Goal: Information Seeking & Learning: Learn about a topic

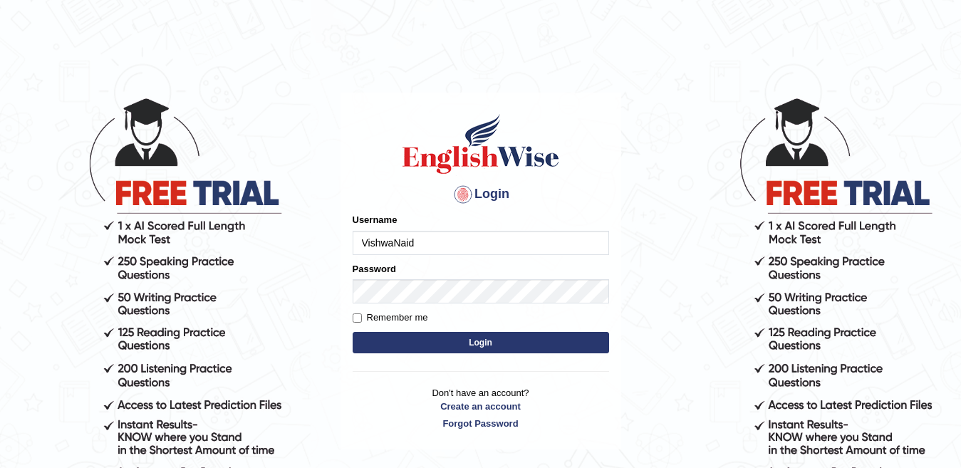
type input "VishwaNaidu"
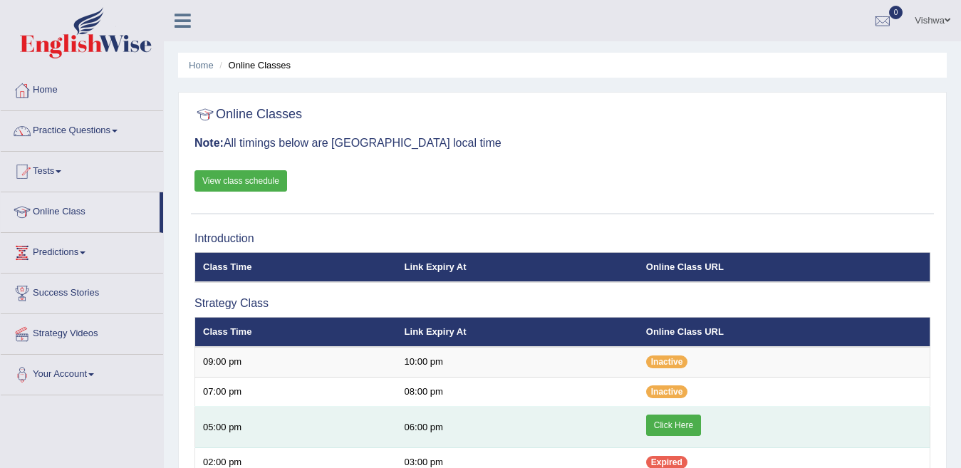
click at [683, 427] on link "Click Here" at bounding box center [673, 425] width 55 height 21
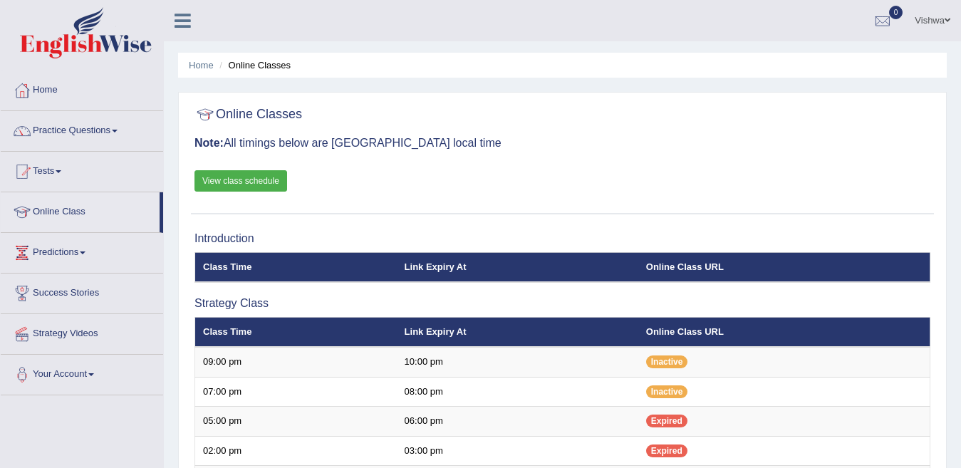
click at [118, 130] on span at bounding box center [115, 131] width 6 height 3
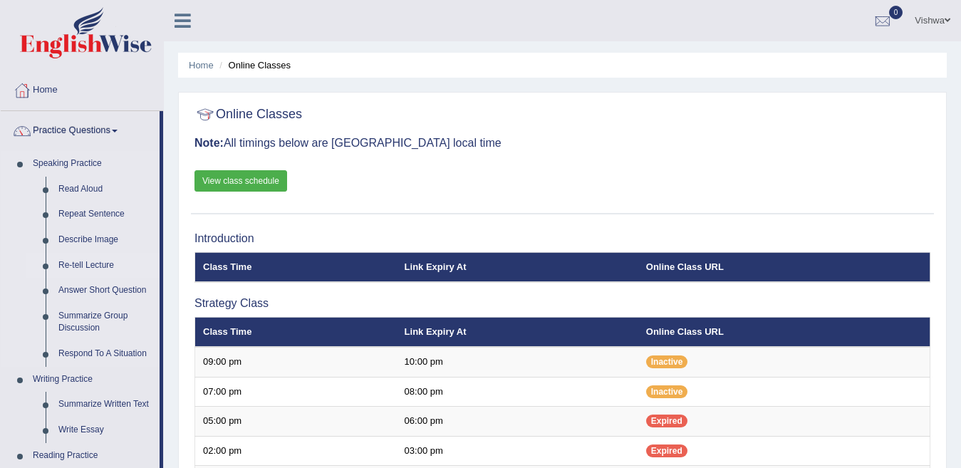
click at [159, 266] on link "Re-tell Lecture" at bounding box center [106, 266] width 108 height 26
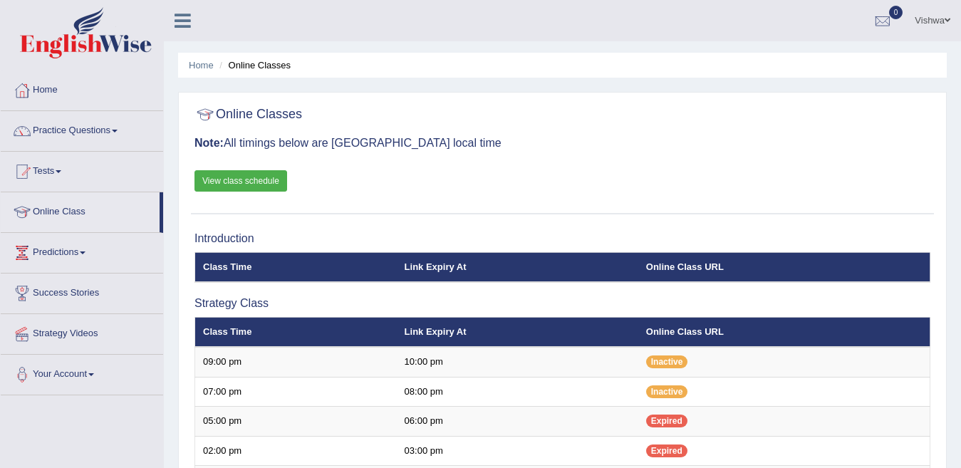
click at [118, 131] on span at bounding box center [115, 131] width 6 height 3
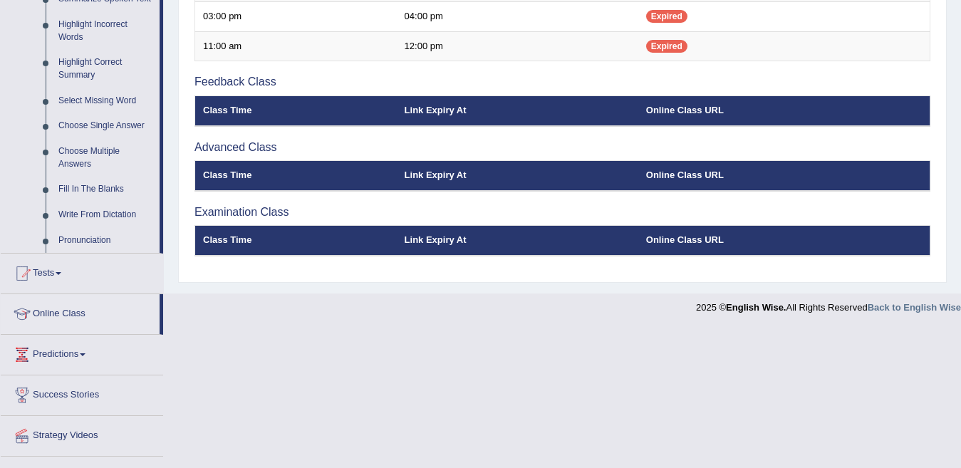
drag, startPoint x: 162, startPoint y: 454, endPoint x: 162, endPoint y: 470, distance: 15.7
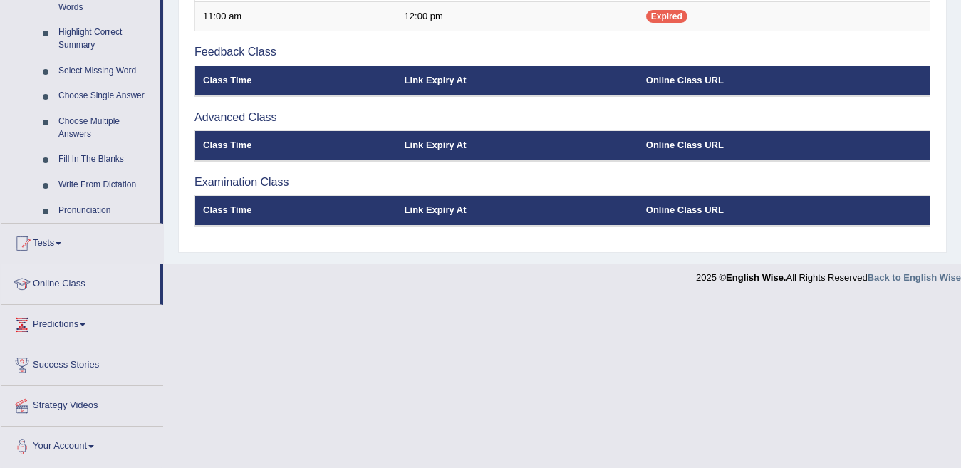
click at [199, 287] on footer "2025 © English Wise. All Rights Reserved Back to English Wise" at bounding box center [480, 282] width 961 height 36
click at [157, 128] on link "Choose Multiple Answers" at bounding box center [106, 128] width 108 height 38
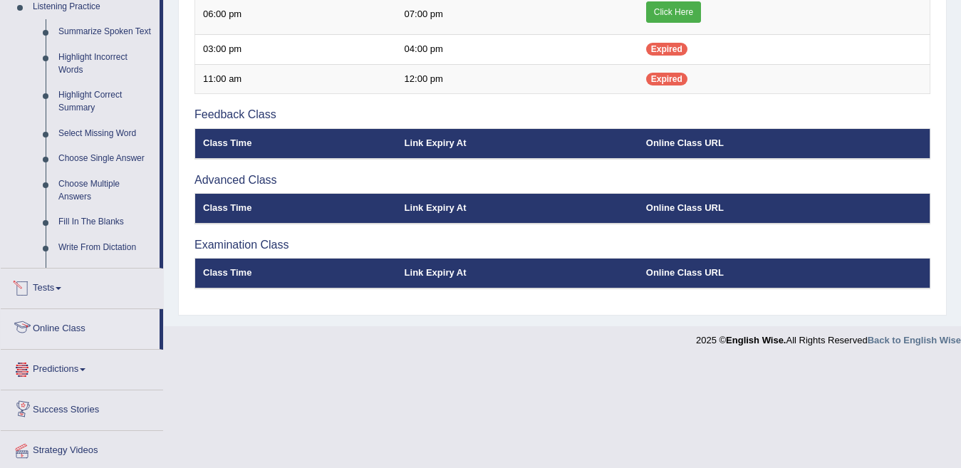
click at [159, 90] on link "Highlight Correct Summary" at bounding box center [106, 102] width 108 height 38
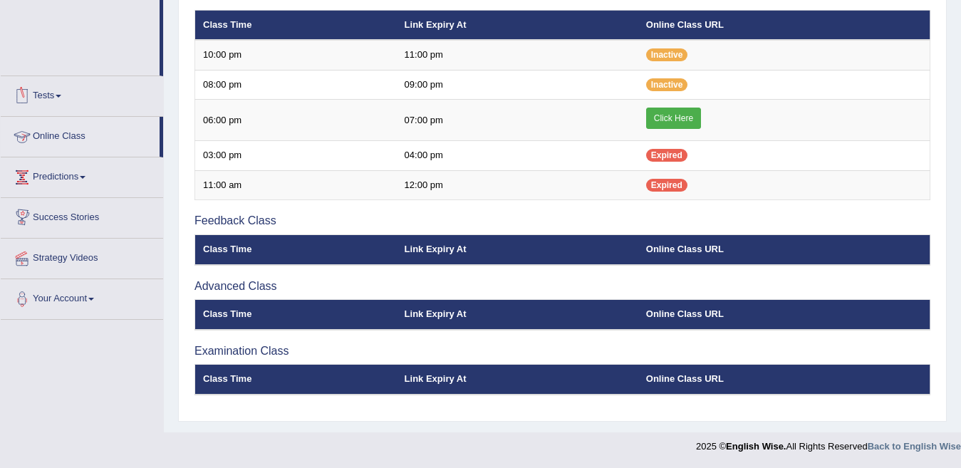
scroll to position [520, 0]
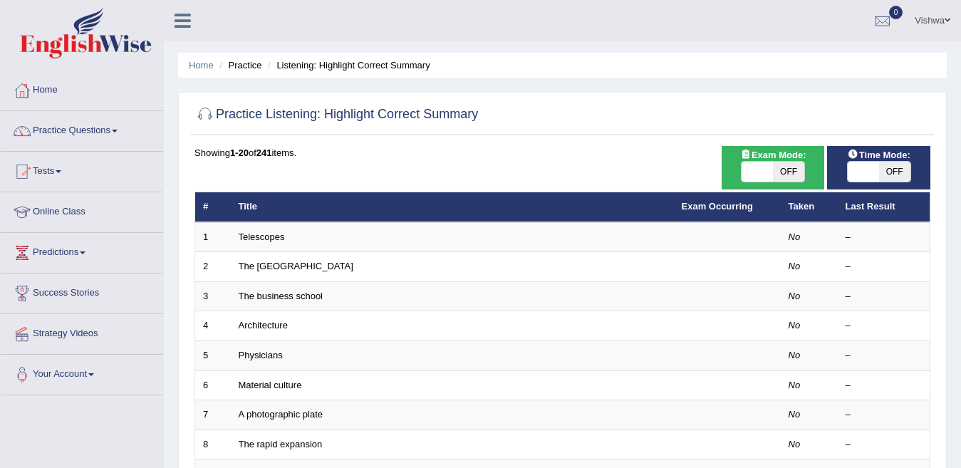
click at [118, 134] on link "Practice Questions" at bounding box center [82, 129] width 162 height 36
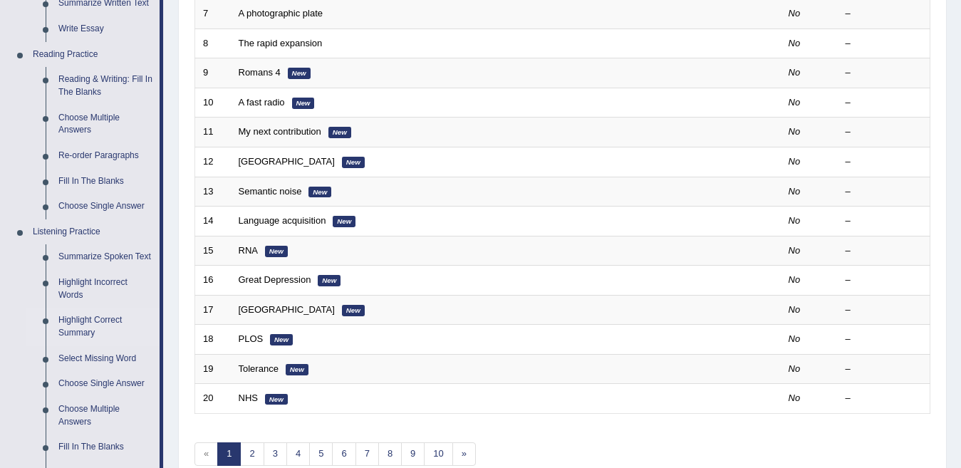
scroll to position [427, 0]
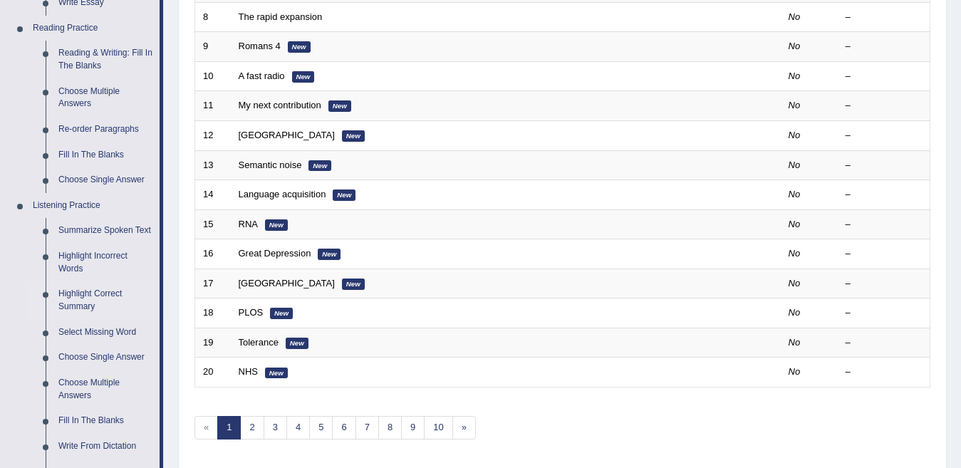
click at [163, 261] on div "Home Practice Questions Speaking Practice Read Aloud Repeat Sentence Describe I…" at bounding box center [82, 186] width 184 height 1086
click at [160, 265] on li "Practice Questions Speaking Practice Read Aloud Repeat Sentence Describe Image …" at bounding box center [82, 84] width 162 height 801
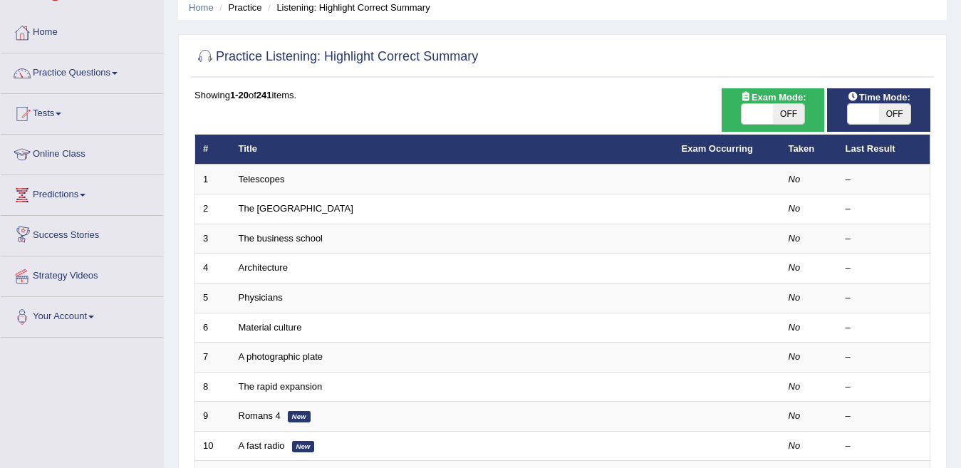
scroll to position [0, 0]
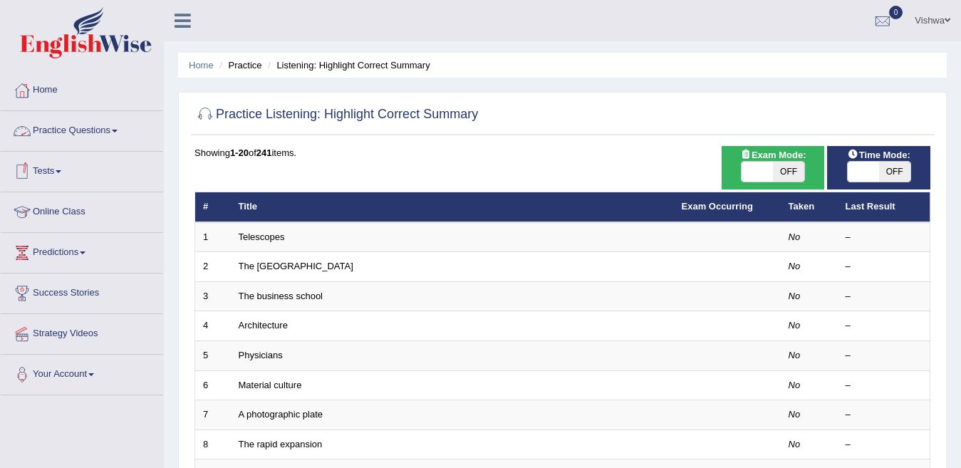
click at [114, 128] on link "Practice Questions" at bounding box center [82, 129] width 162 height 36
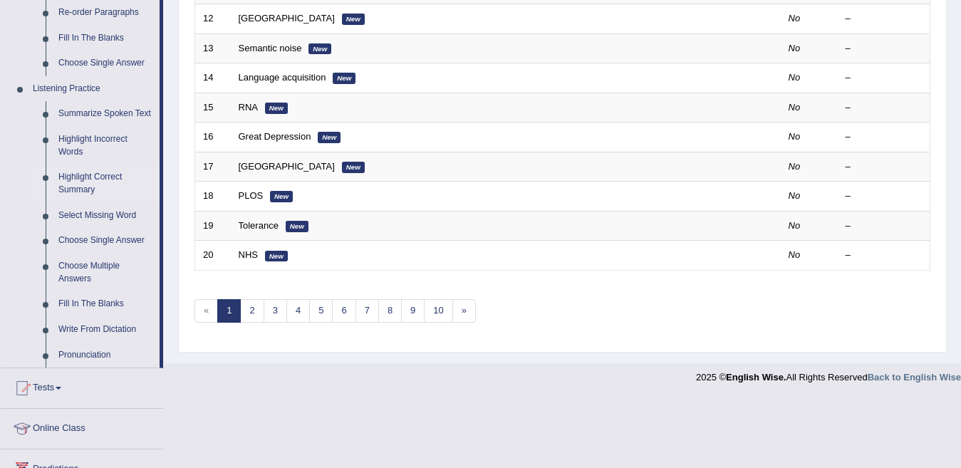
scroll to position [570, 0]
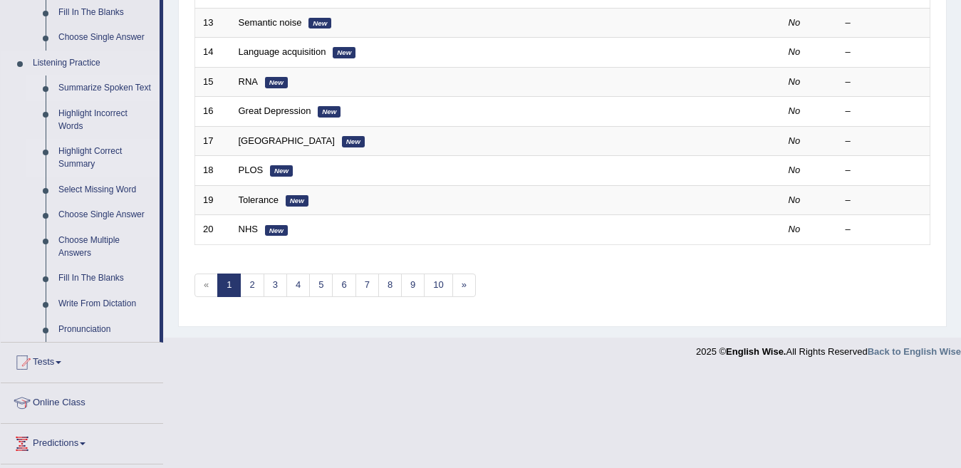
click at [91, 88] on link "Summarize Spoken Text" at bounding box center [106, 89] width 108 height 26
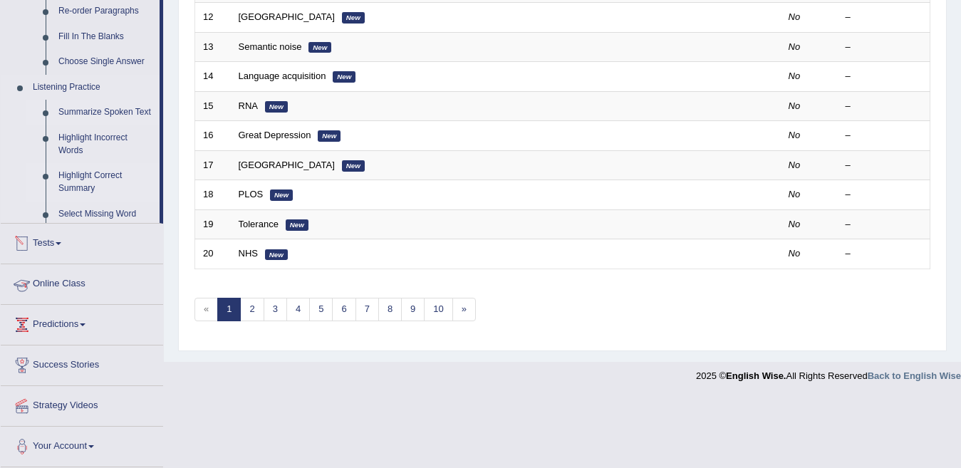
scroll to position [475, 0]
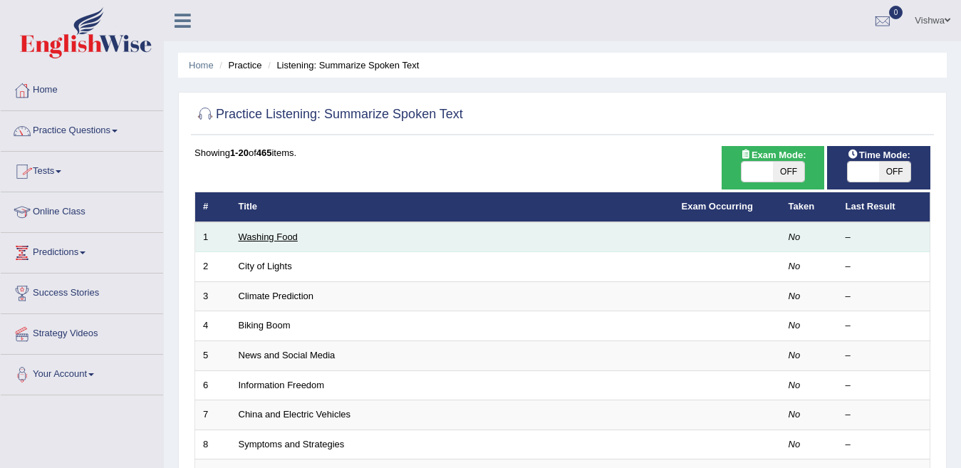
click at [271, 242] on link "Washing Food" at bounding box center [268, 237] width 59 height 11
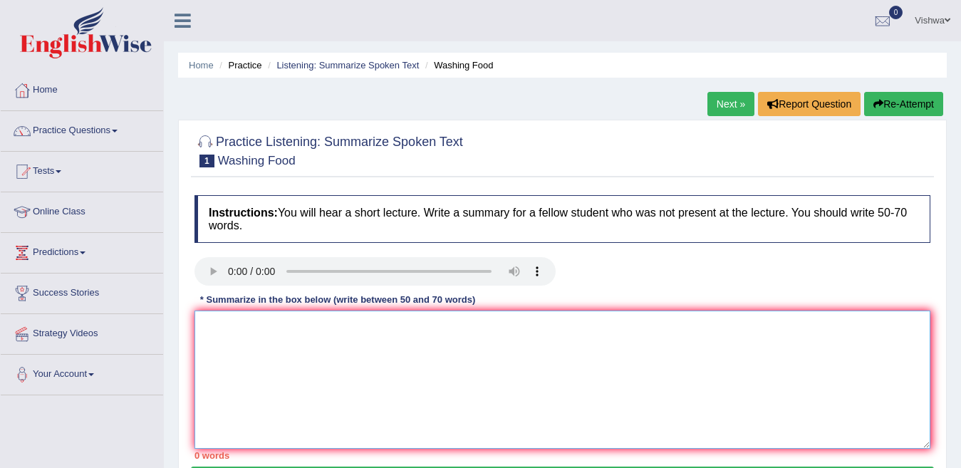
click at [640, 346] on textarea at bounding box center [562, 380] width 736 height 138
click at [257, 346] on textarea at bounding box center [562, 380] width 736 height 138
type textarea "Washing Food is important for everyday life to avoid contempation."
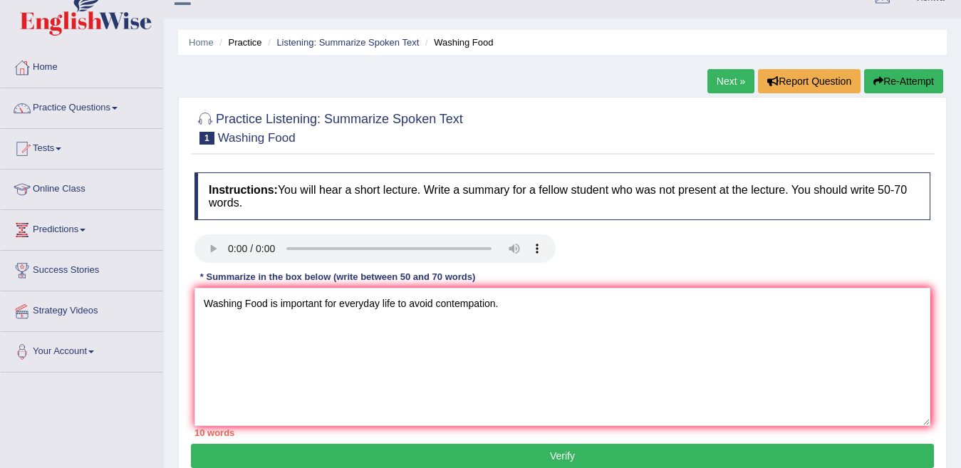
scroll to position [280, 0]
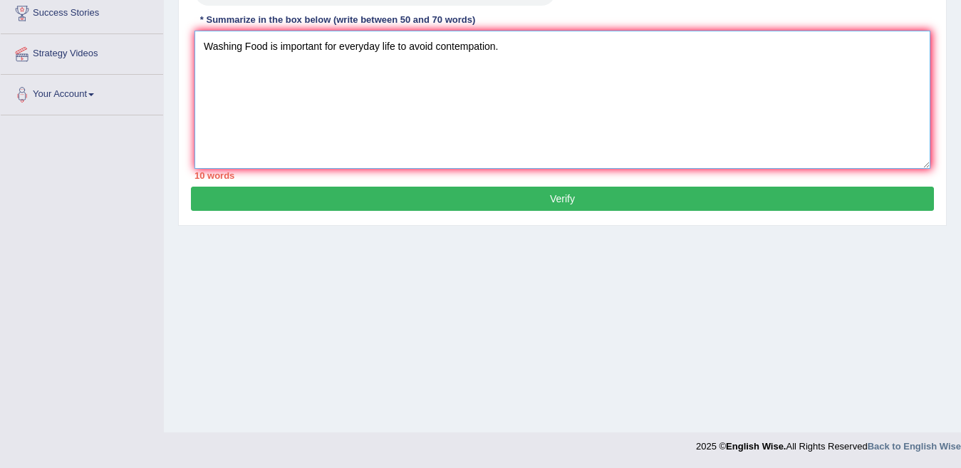
click at [525, 45] on textarea "Washing Food is important for everyday life to avoid contempation." at bounding box center [562, 100] width 736 height 138
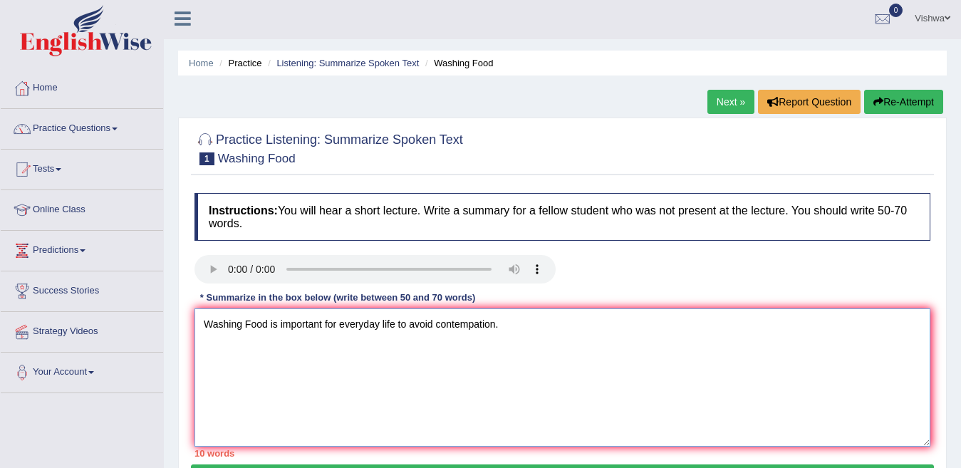
scroll to position [0, 0]
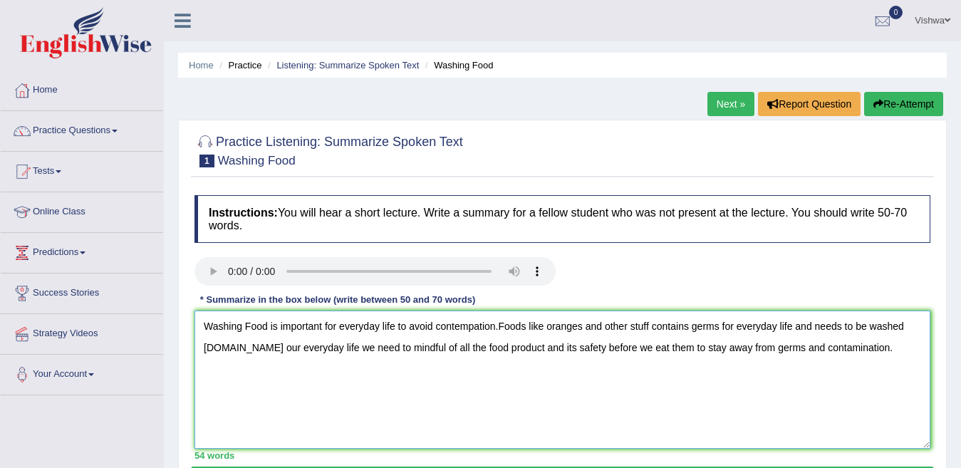
type textarea "Washing Food is important for everyday life to avoid contempation.Foods like or…"
click at [719, 100] on link "Next »" at bounding box center [730, 104] width 47 height 24
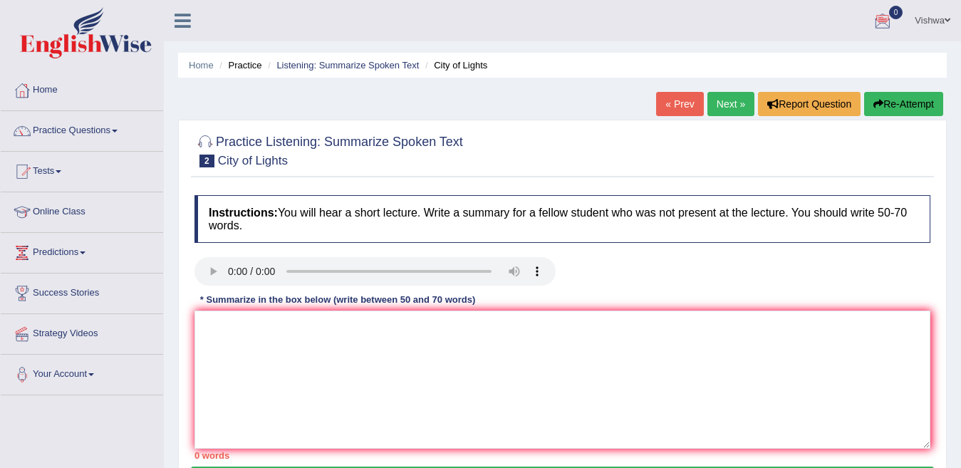
click at [80, 209] on link "Online Class" at bounding box center [82, 210] width 162 height 36
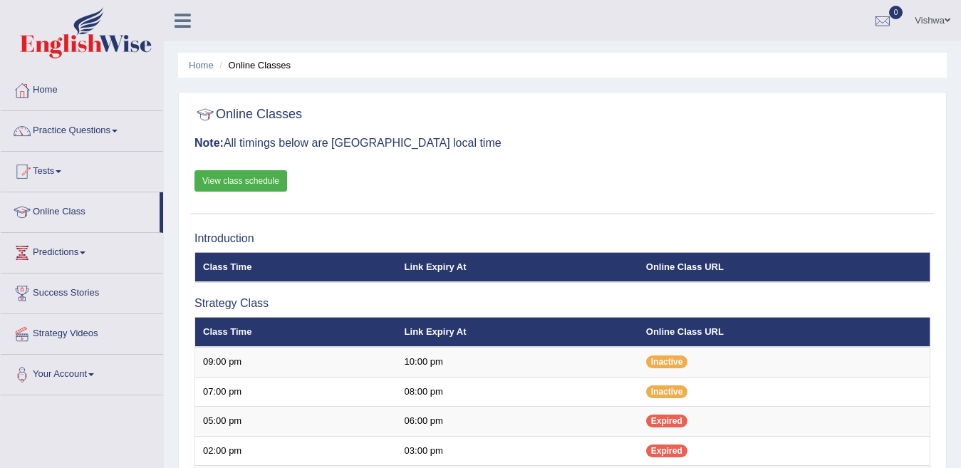
click at [607, 333] on th "Link Expiry At" at bounding box center [518, 332] width 242 height 30
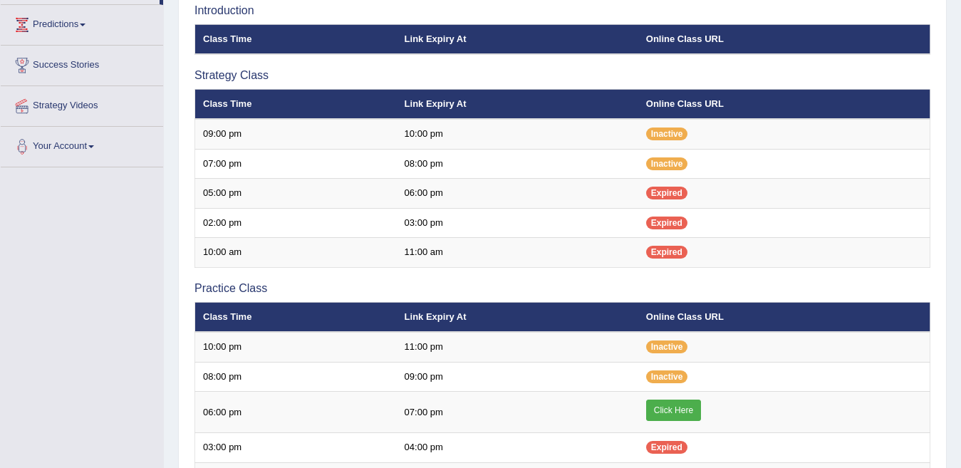
scroll to position [256, 0]
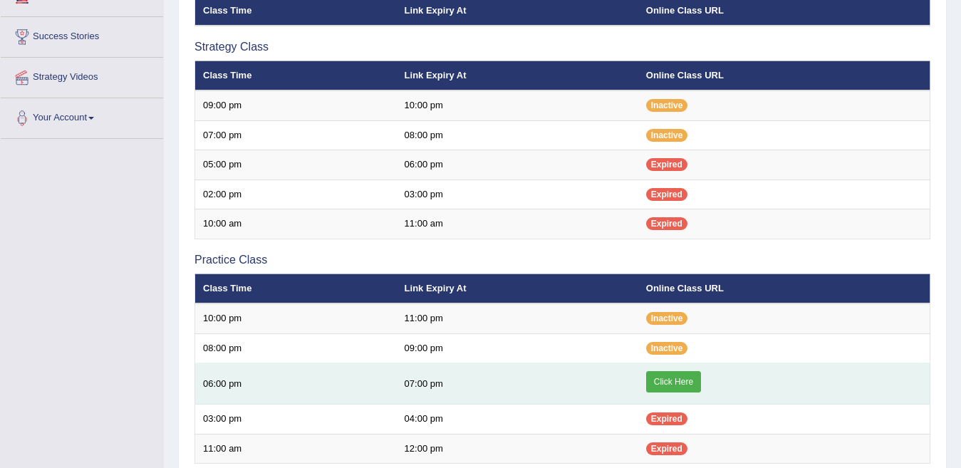
click at [650, 383] on link "Click Here" at bounding box center [673, 381] width 55 height 21
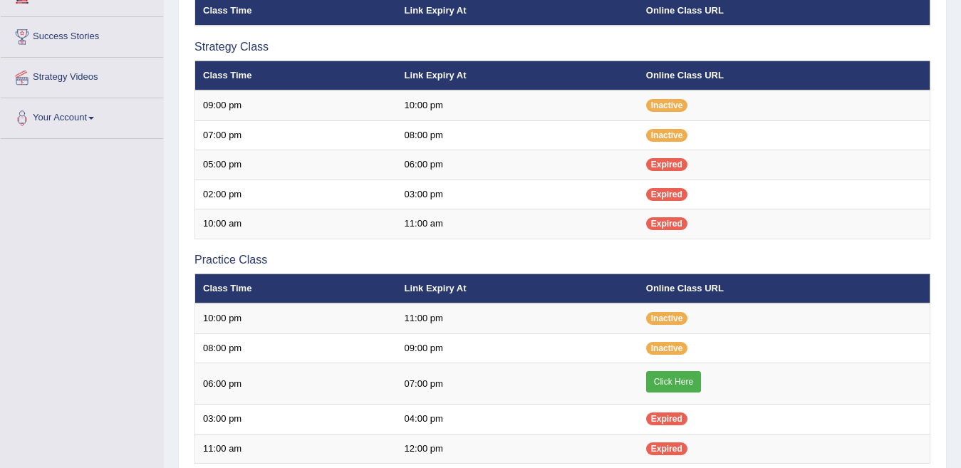
scroll to position [256, 0]
click at [172, 33] on div "Home Online Classes Online Classes Note: All timings below are [GEOGRAPHIC_DATA…" at bounding box center [562, 220] width 797 height 953
click at [172, 33] on div "Home Online Classes Online Classes Note: All timings below are Melbourne local …" at bounding box center [562, 220] width 797 height 953
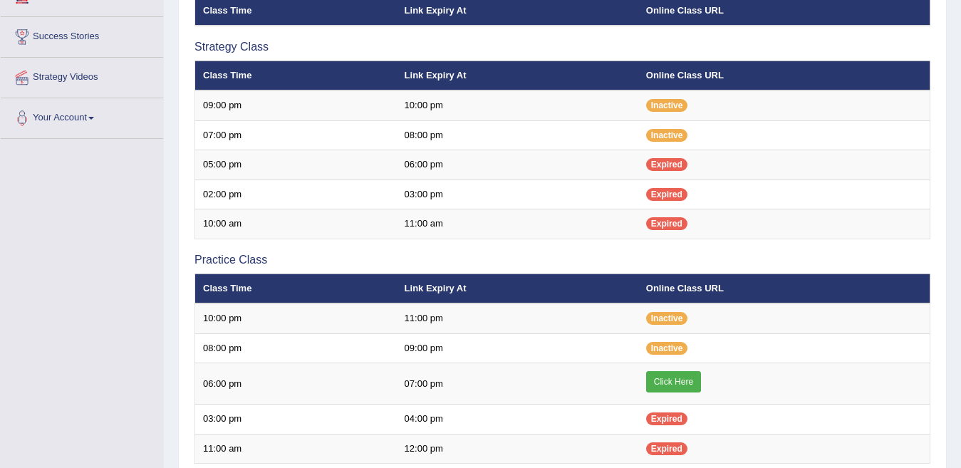
click at [172, 33] on div "Home Online Classes Online Classes Note: All timings below are Melbourne local …" at bounding box center [562, 220] width 797 height 953
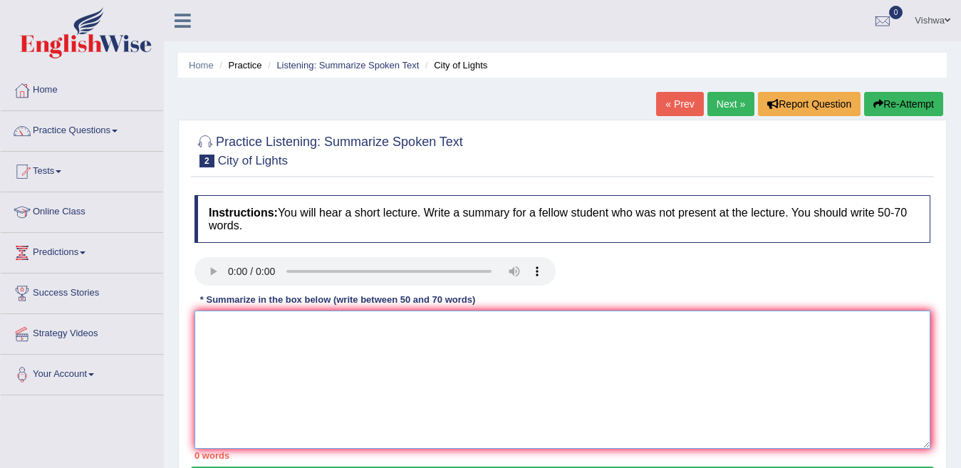
click at [233, 339] on textarea at bounding box center [562, 380] width 736 height 138
type textarea "Artist created city of light.They also created"
click at [60, 209] on link "Online Class" at bounding box center [82, 210] width 162 height 36
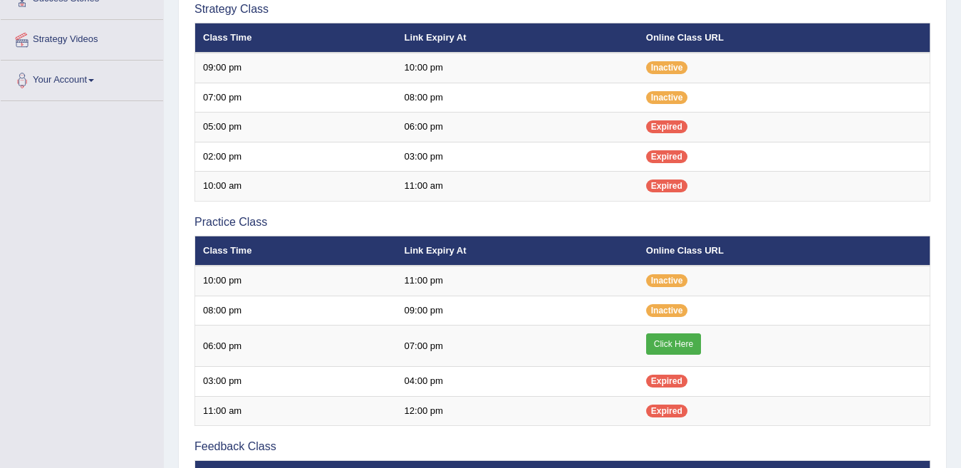
scroll to position [342, 0]
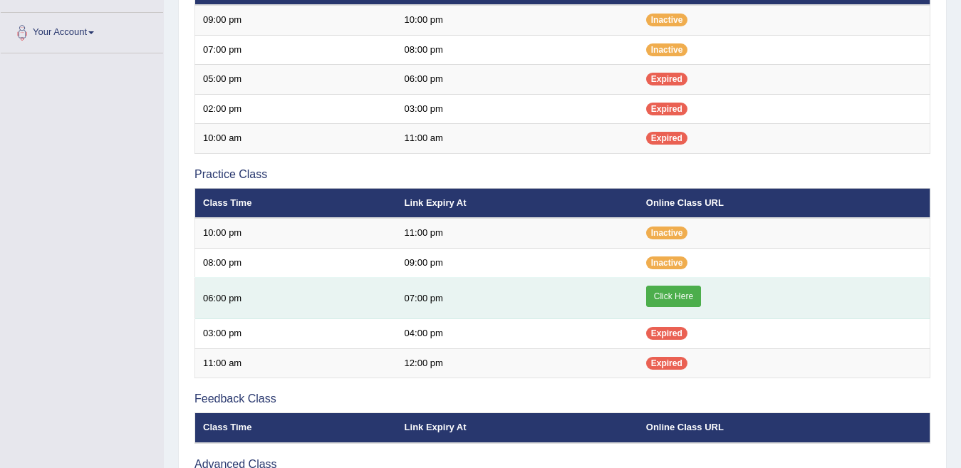
click at [721, 301] on td "Click Here" at bounding box center [784, 298] width 292 height 41
click at [679, 296] on link "Click Here" at bounding box center [673, 296] width 55 height 21
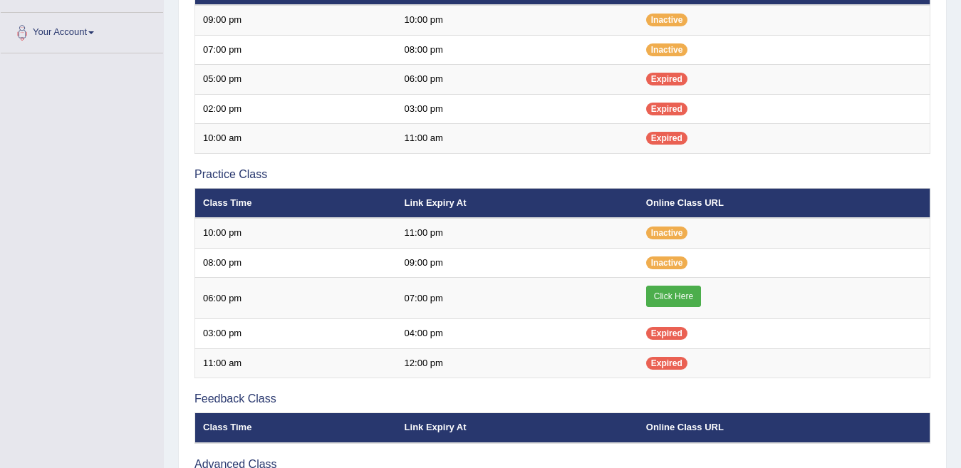
scroll to position [342, 0]
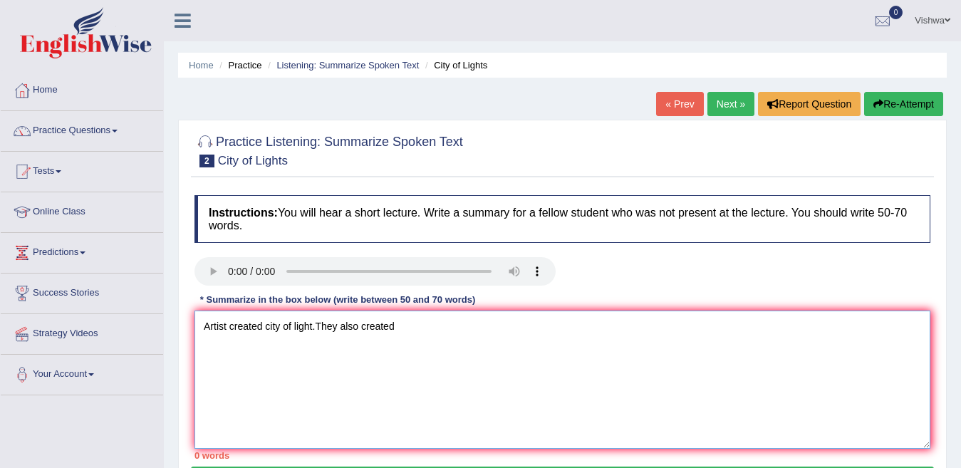
click at [405, 327] on textarea "Artist created city of light.They also created" at bounding box center [562, 380] width 736 height 138
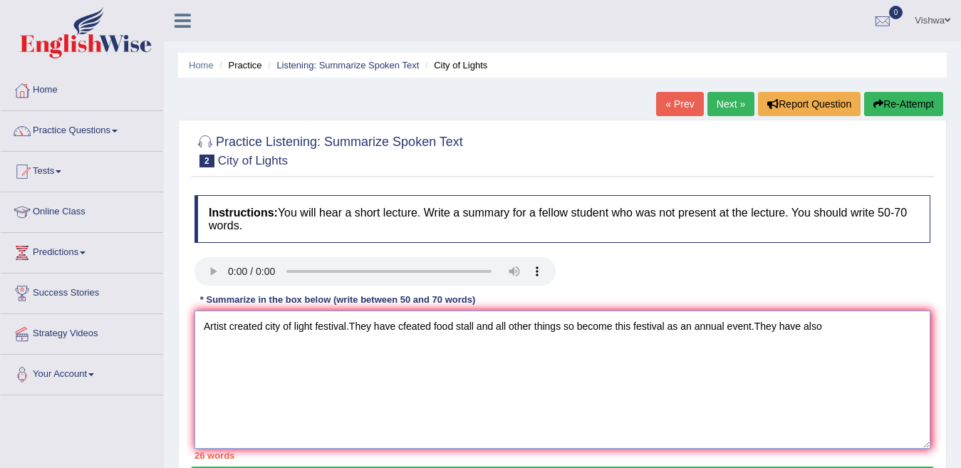
click at [348, 326] on textarea "Artist created city of light festival.They have cfeated food stall and all othe…" at bounding box center [562, 380] width 736 height 138
click at [498, 331] on textarea "Artist created city of light festival during winter month.They have cfeated foo…" at bounding box center [562, 380] width 736 height 138
click at [437, 328] on textarea "Artist created city of light festival during winter month.They have created foo…" at bounding box center [562, 380] width 736 height 138
click at [440, 328] on textarea "Artist created city of light festival during winter month.They have created foo…" at bounding box center [562, 380] width 736 height 138
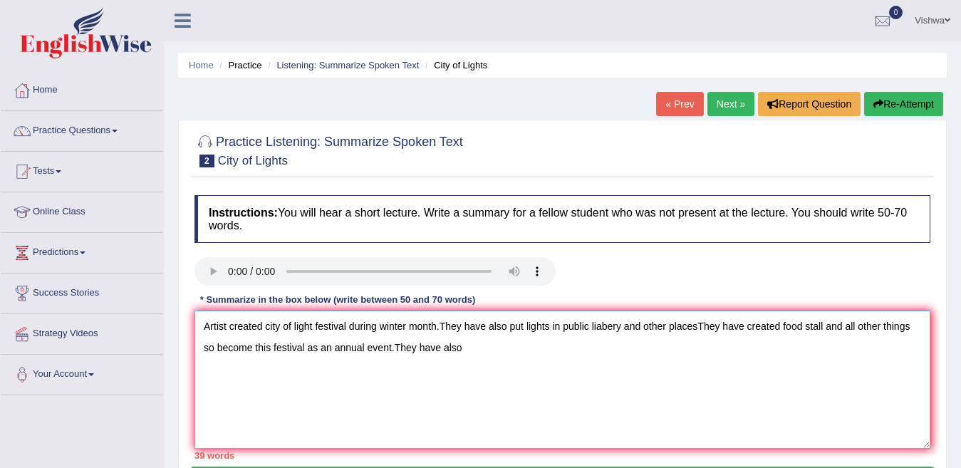
click at [393, 349] on textarea "Artist created city of light festival during winter month.They have also put li…" at bounding box center [562, 380] width 736 height 138
click at [529, 351] on textarea "Artist created city of light festival during winter month.They have also put li…" at bounding box center [562, 380] width 736 height 138
click at [346, 326] on textarea "Artist created city of light festival during winter month.They have also put li…" at bounding box center [562, 380] width 736 height 138
click at [787, 327] on textarea "Artist created city of light festival northern city centre during winter month.…" at bounding box center [562, 380] width 736 height 138
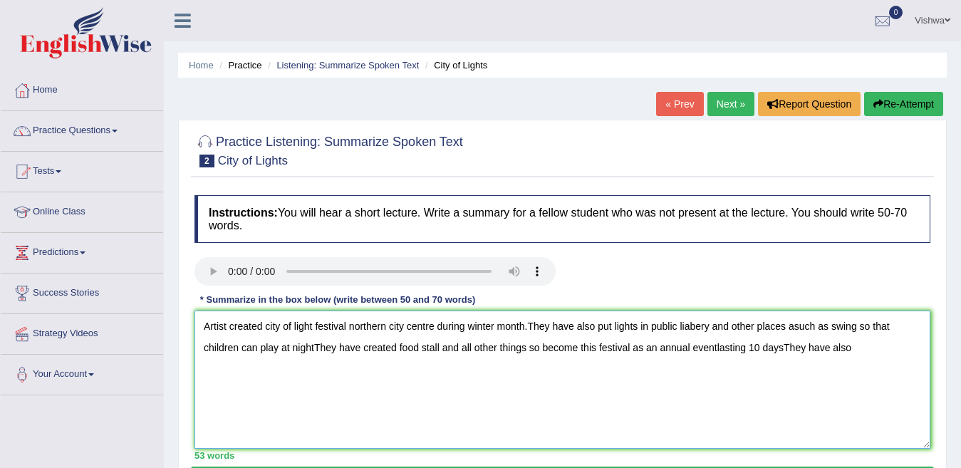
click at [861, 351] on textarea "Artist created city of light festival northern city centre during winter month.…" at bounding box center [562, 380] width 736 height 138
type textarea "Artist created city of light festival northern city centre during winter month.…"
click at [90, 208] on link "Online Class" at bounding box center [82, 210] width 162 height 36
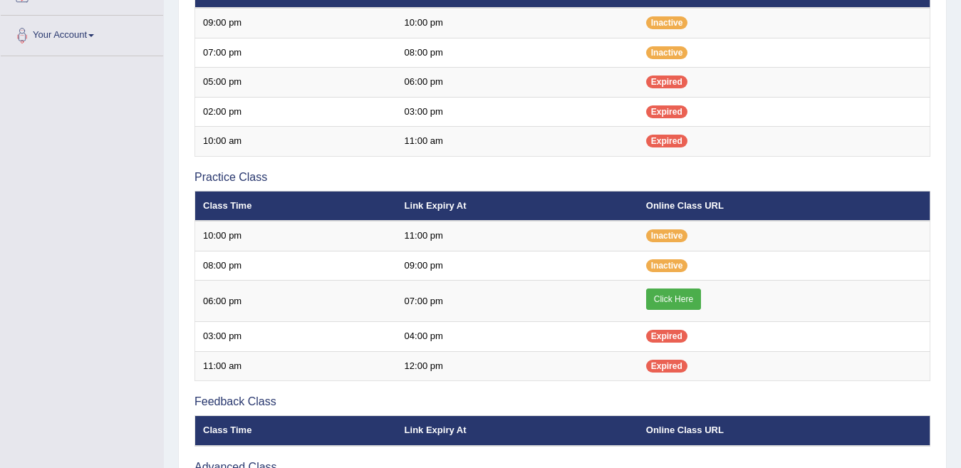
scroll to position [342, 0]
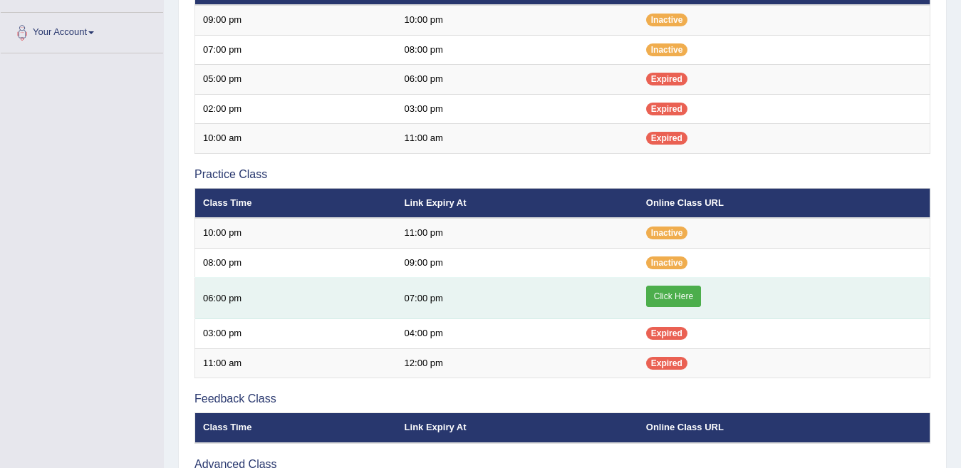
click at [691, 295] on link "Click Here" at bounding box center [673, 296] width 55 height 21
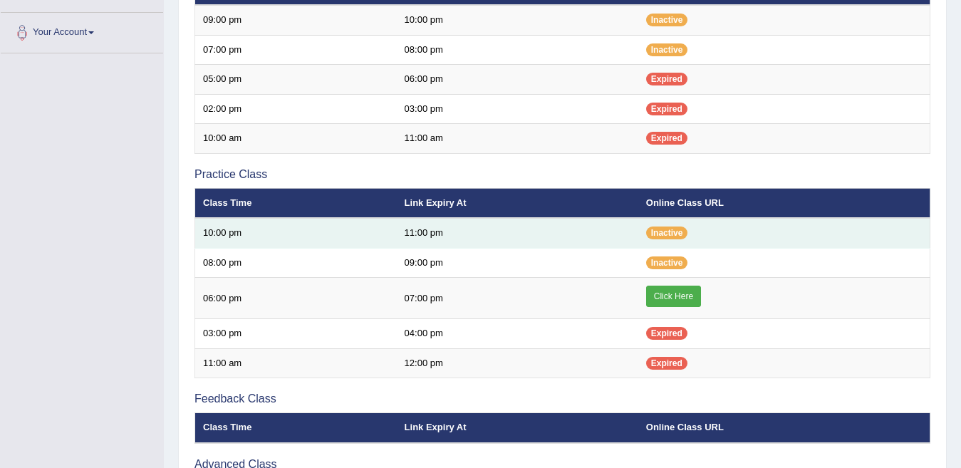
scroll to position [199, 0]
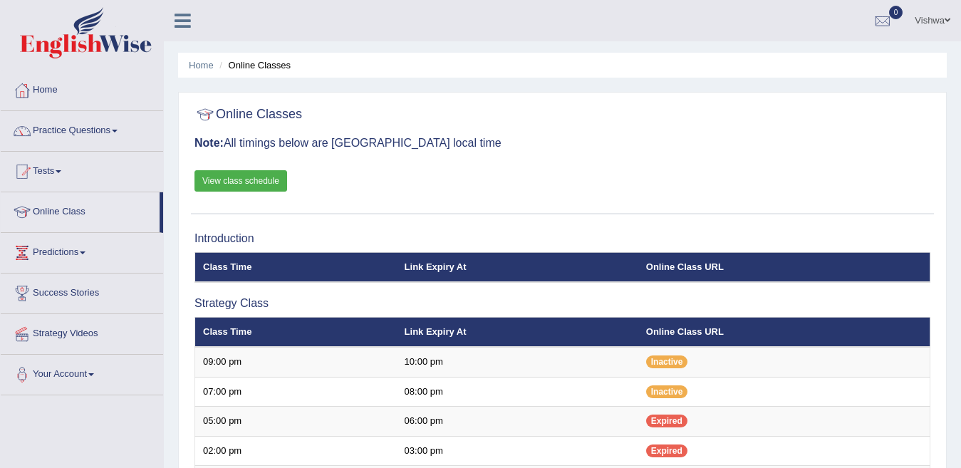
click at [233, 178] on link "View class schedule" at bounding box center [240, 180] width 93 height 21
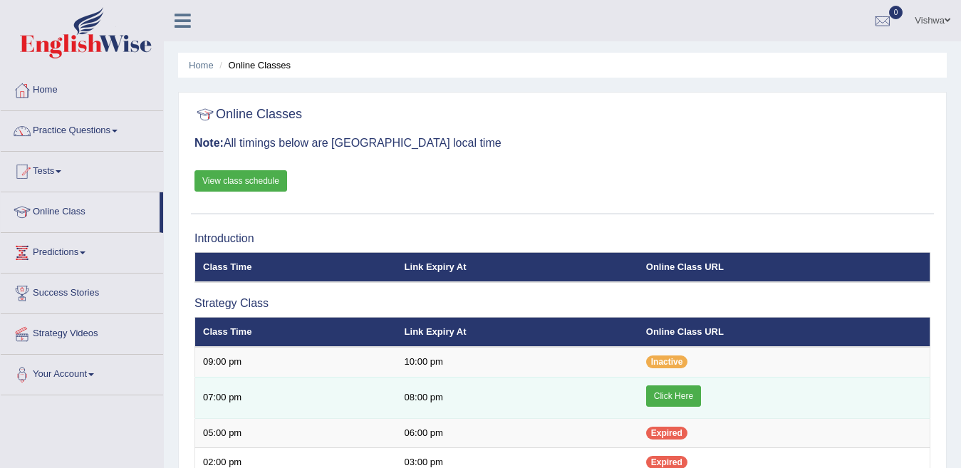
click at [669, 402] on link "Click Here" at bounding box center [673, 395] width 55 height 21
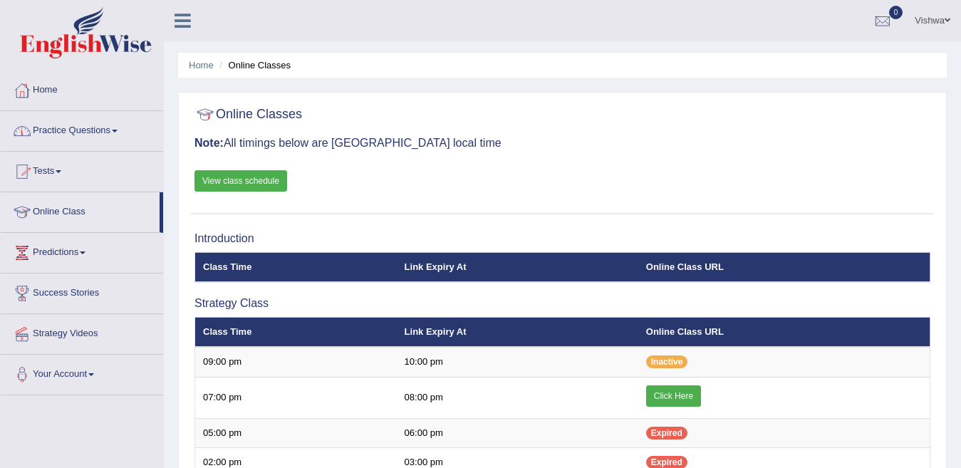
click at [81, 130] on link "Practice Questions" at bounding box center [82, 129] width 162 height 36
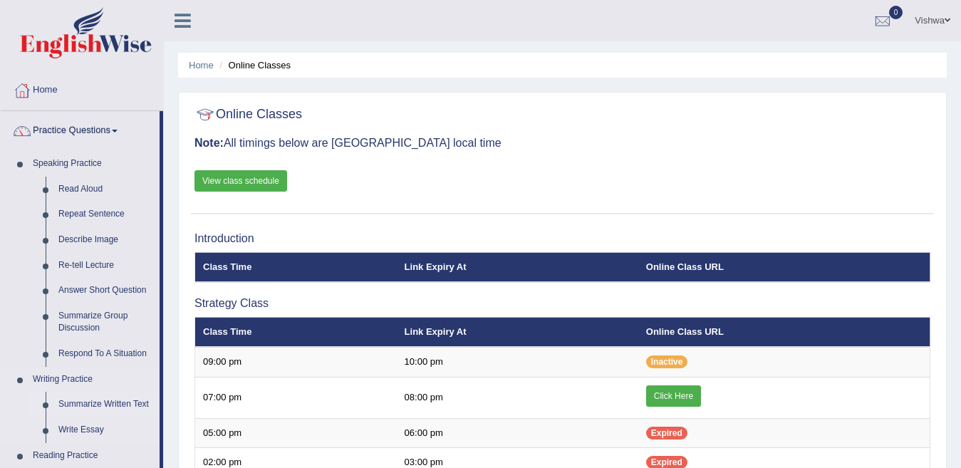
click at [78, 405] on link "Summarize Written Text" at bounding box center [106, 405] width 108 height 26
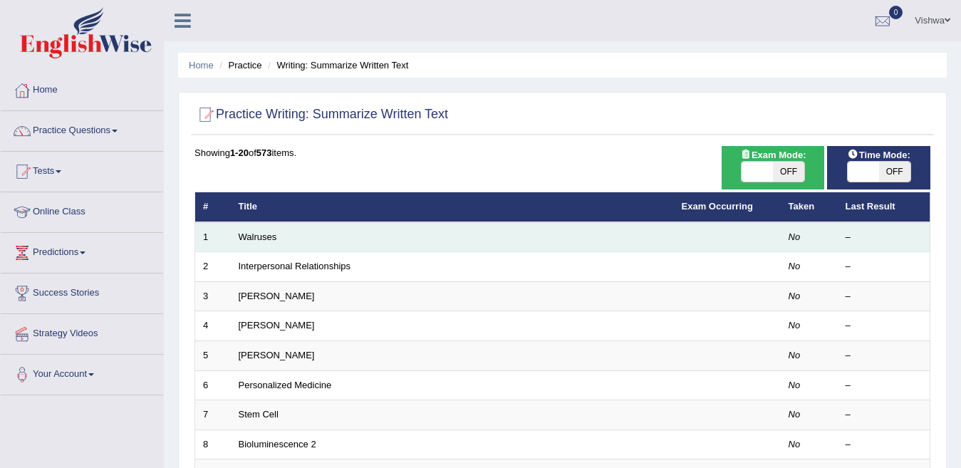
click at [287, 240] on td "Walruses" at bounding box center [452, 237] width 443 height 30
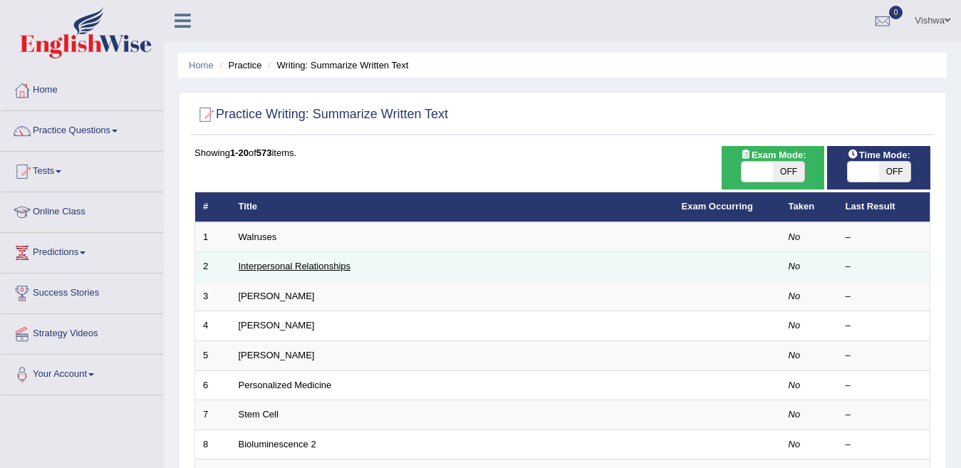
click at [339, 261] on link "Interpersonal Relationships" at bounding box center [295, 266] width 113 height 11
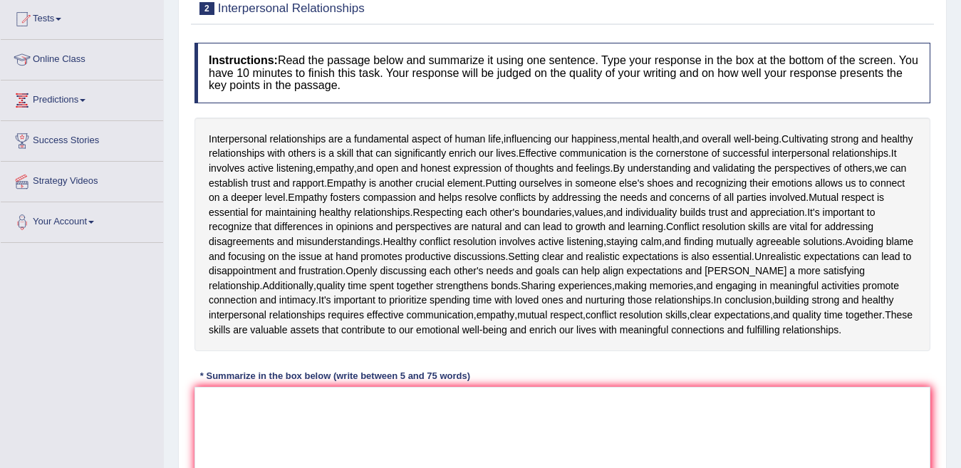
scroll to position [285, 0]
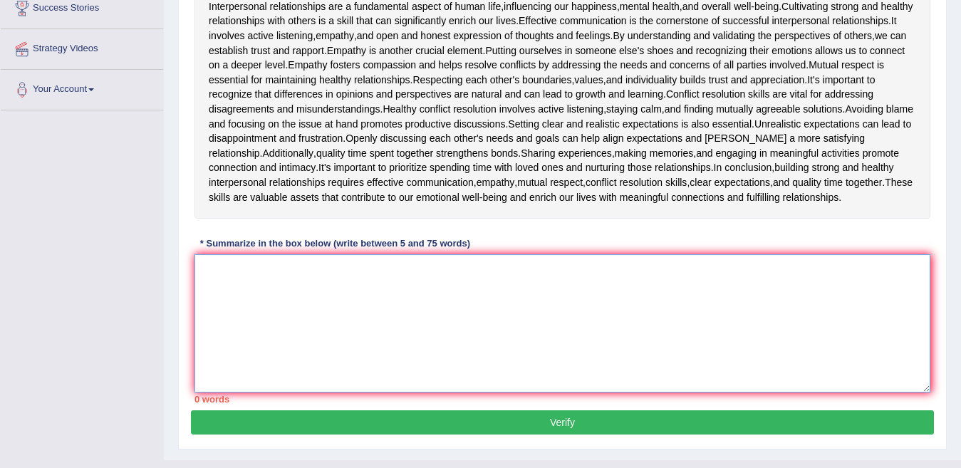
click at [259, 304] on textarea at bounding box center [562, 323] width 736 height 138
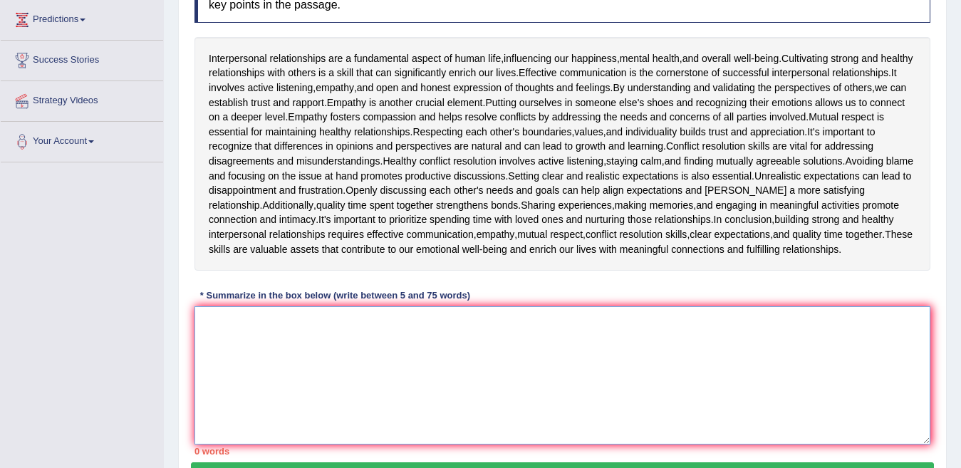
scroll to position [228, 0]
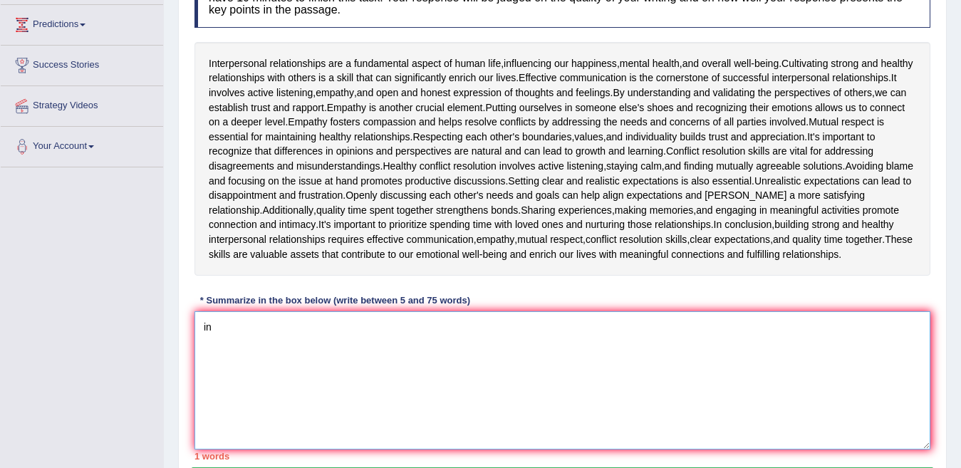
type textarea "i"
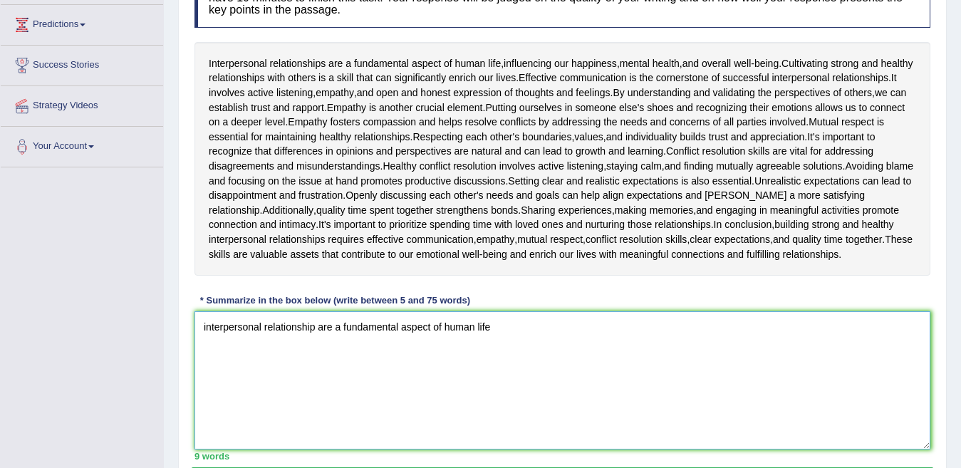
type textarea "interpersonal relationship are a fundamental aspect of human life"
